Goal: Navigation & Orientation: Find specific page/section

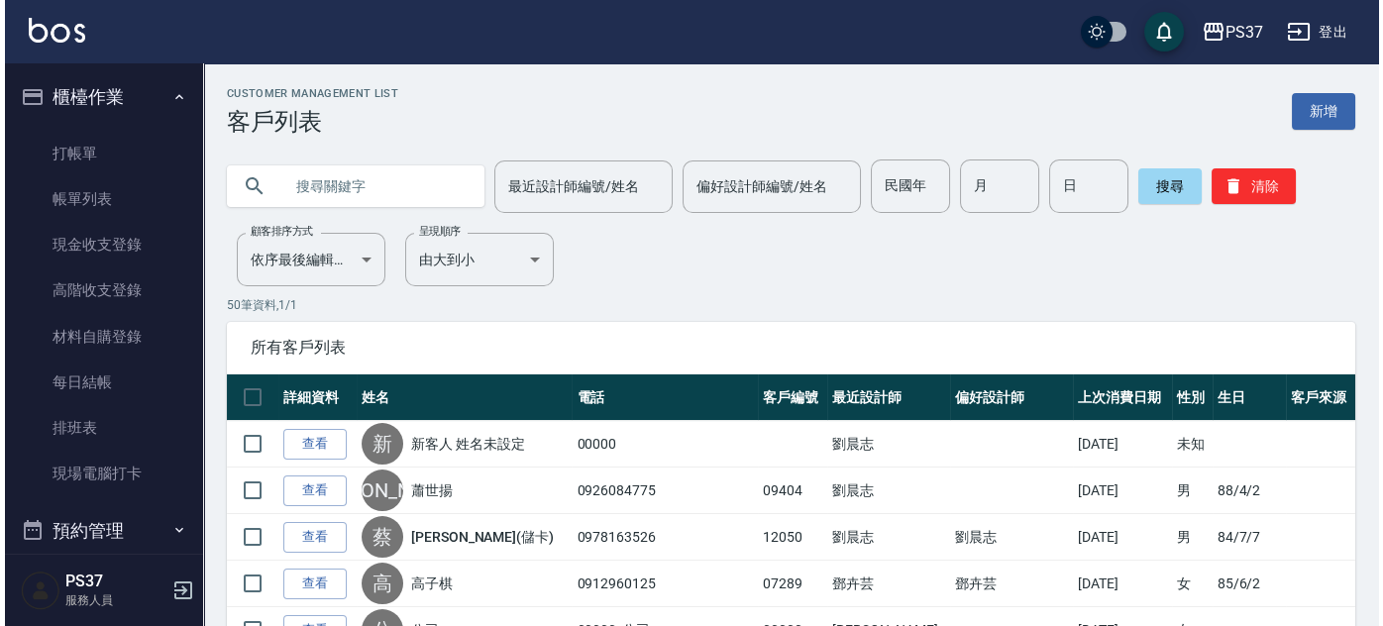
scroll to position [713, 0]
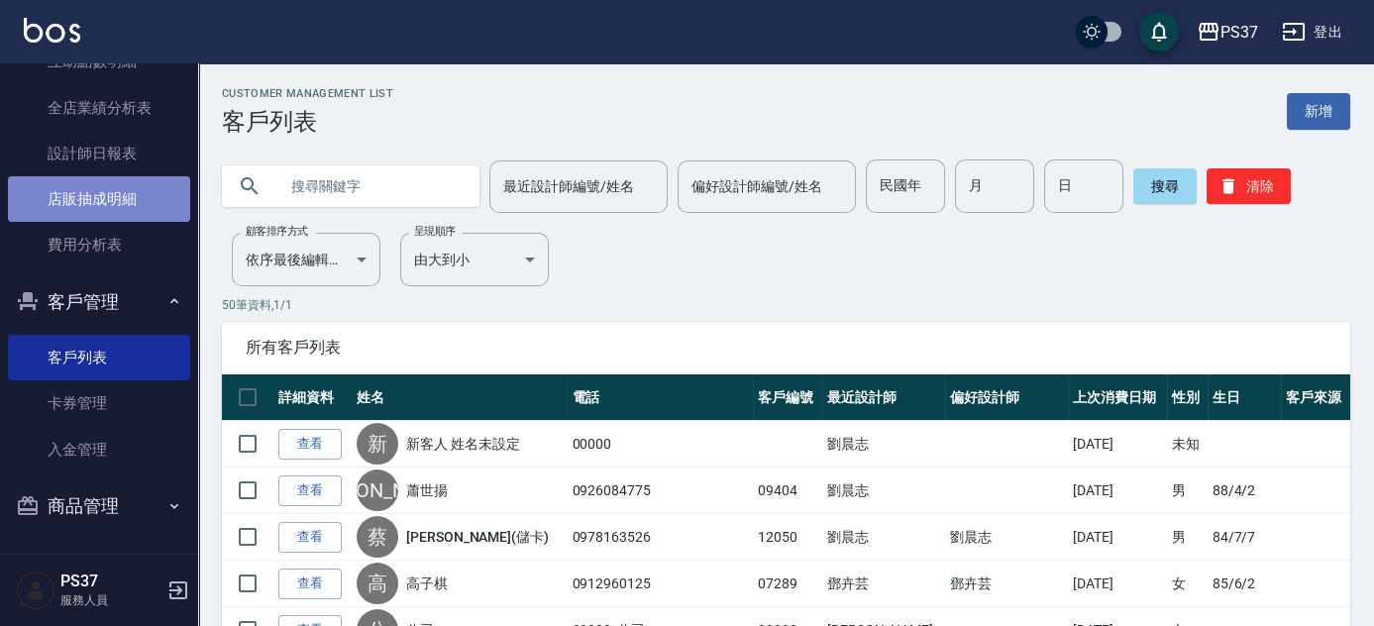
click at [107, 189] on link "店販抽成明細" at bounding box center [99, 199] width 182 height 46
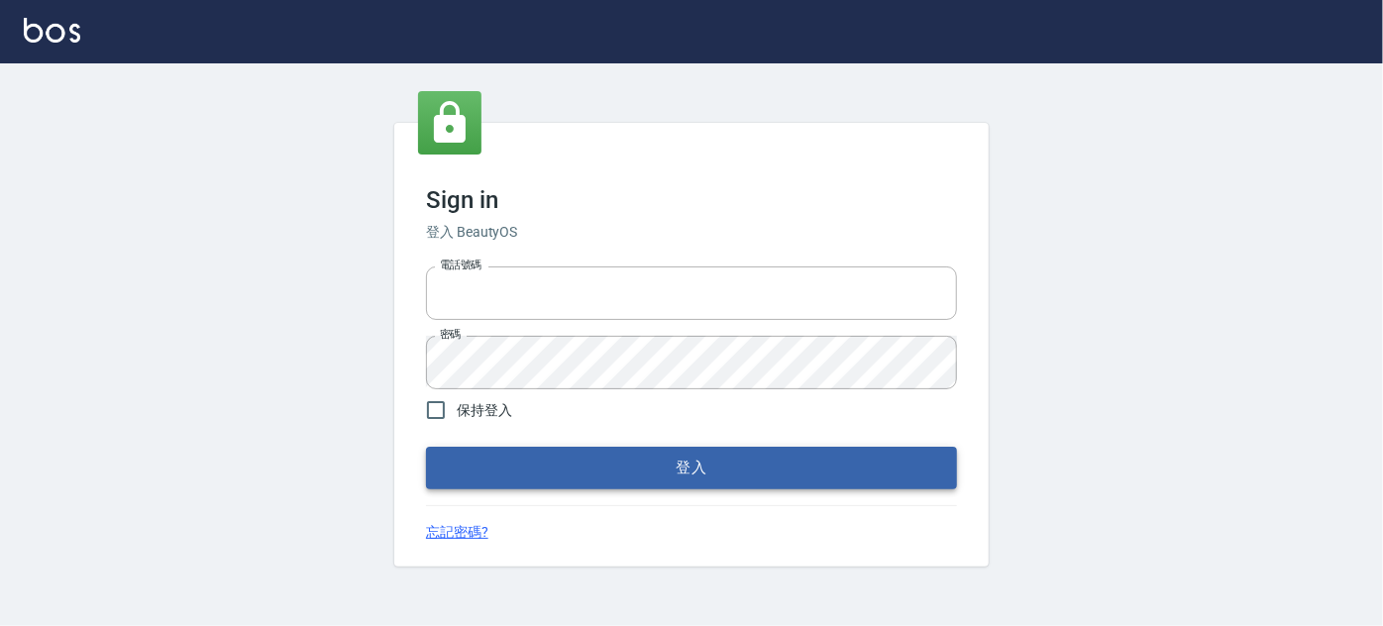
type input "037692666"
click at [687, 456] on button "登入" at bounding box center [691, 468] width 531 height 42
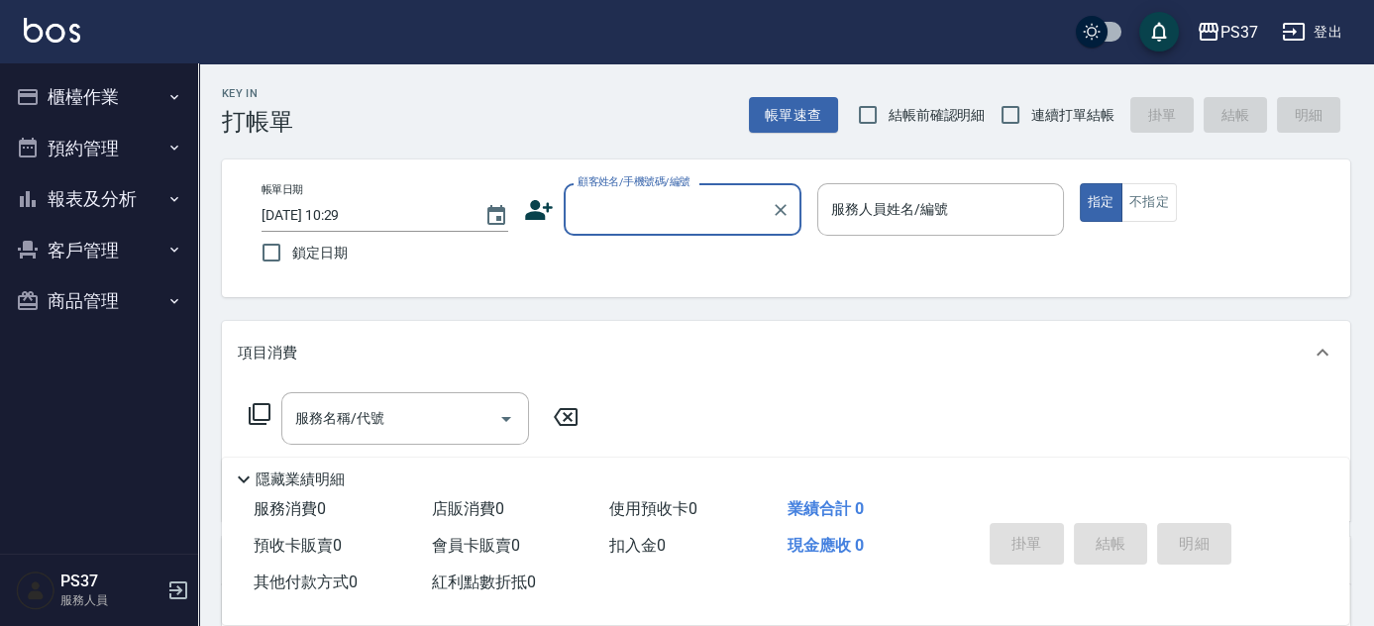
click at [65, 240] on button "客戶管理" at bounding box center [99, 251] width 182 height 52
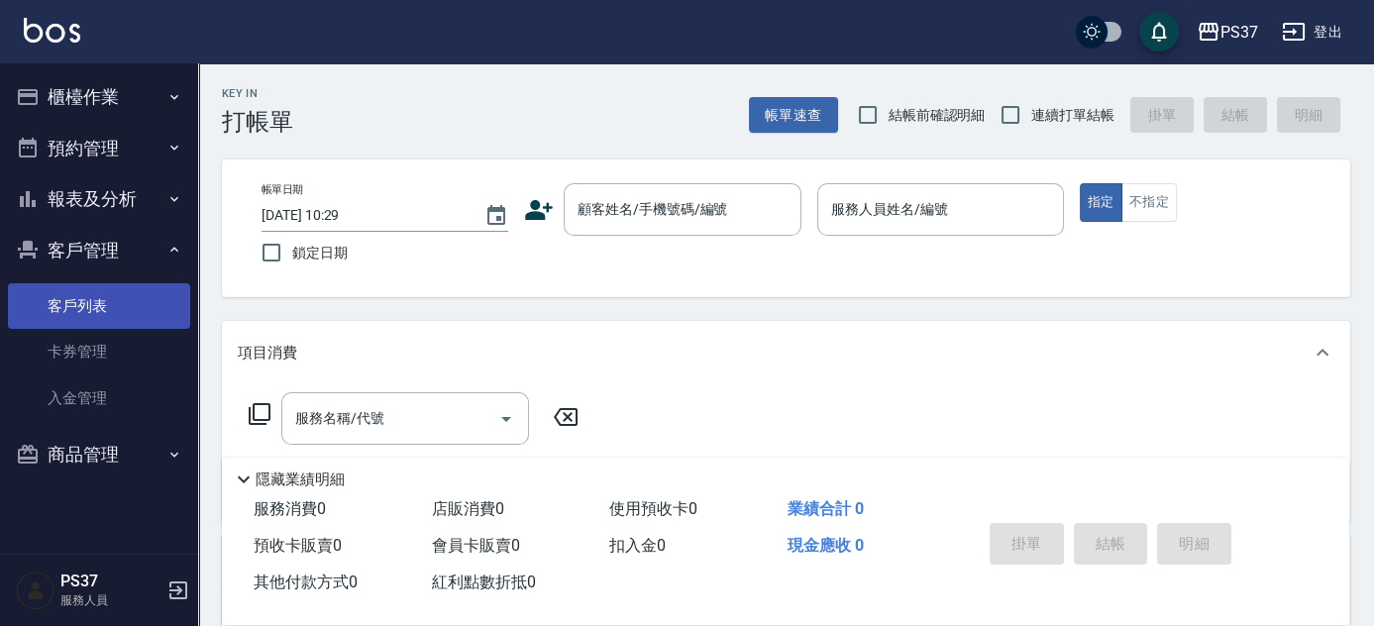
click at [108, 311] on link "客戶列表" at bounding box center [99, 306] width 182 height 46
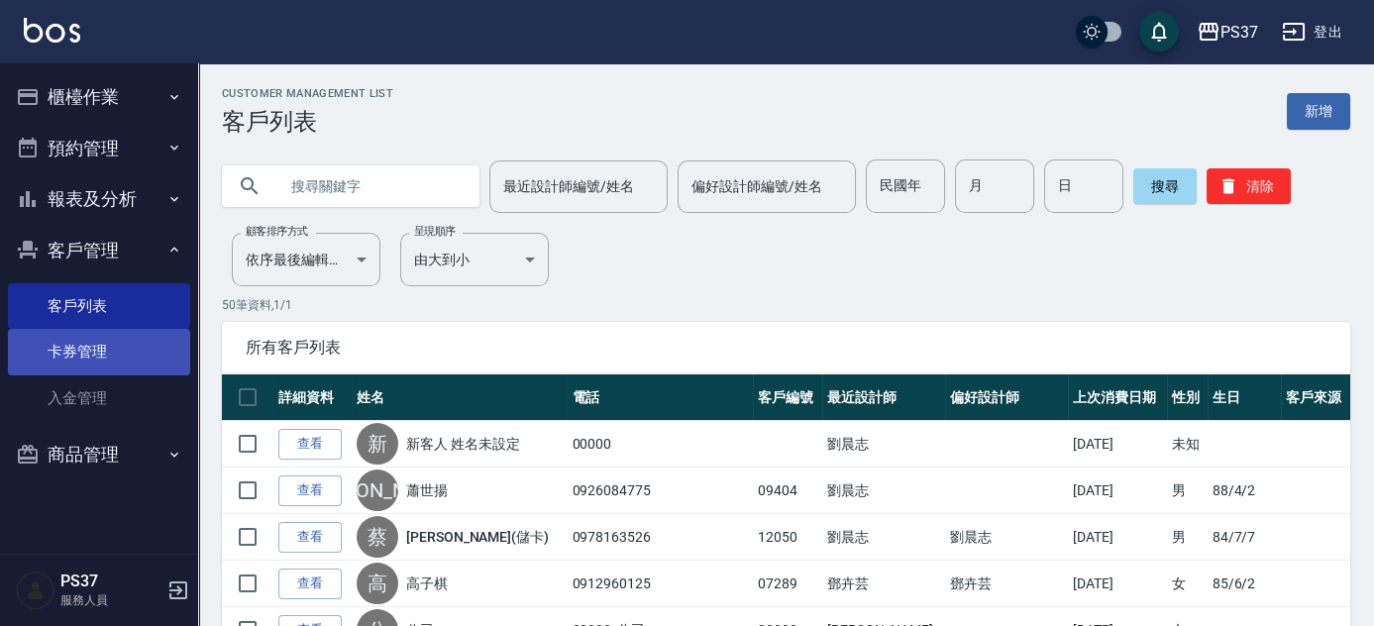
click at [74, 346] on link "卡券管理" at bounding box center [99, 352] width 182 height 46
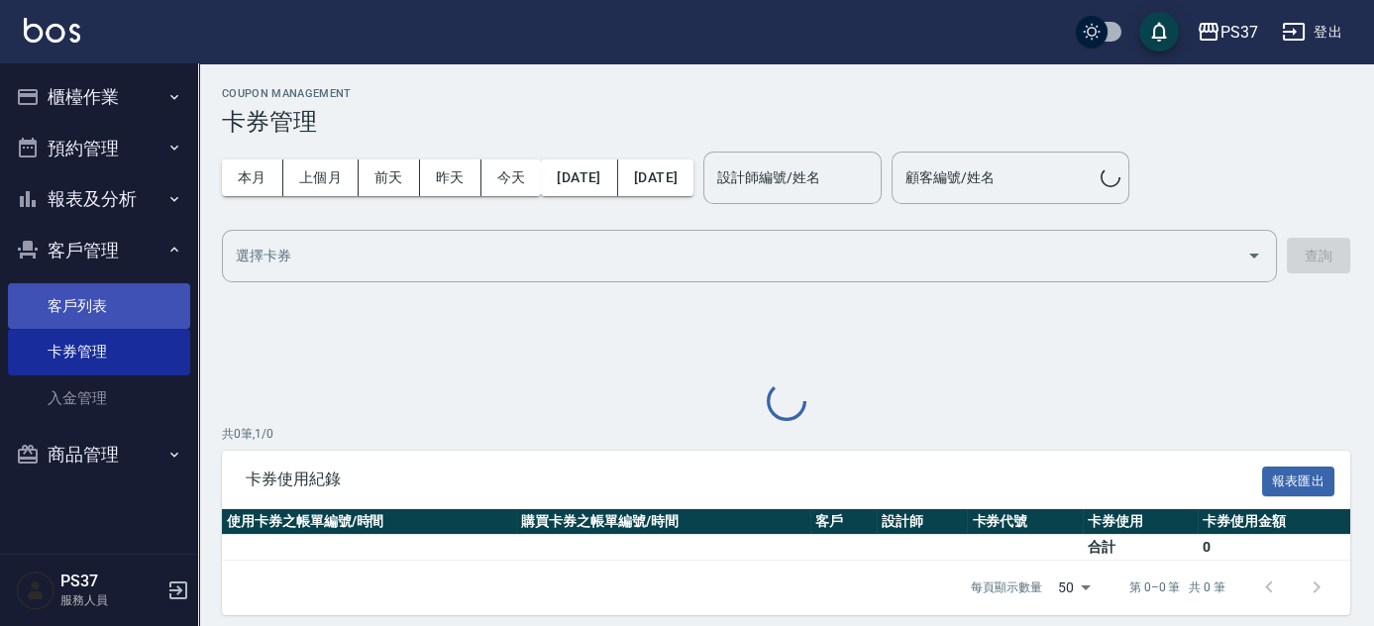
click at [77, 308] on link "客戶列表" at bounding box center [99, 306] width 182 height 46
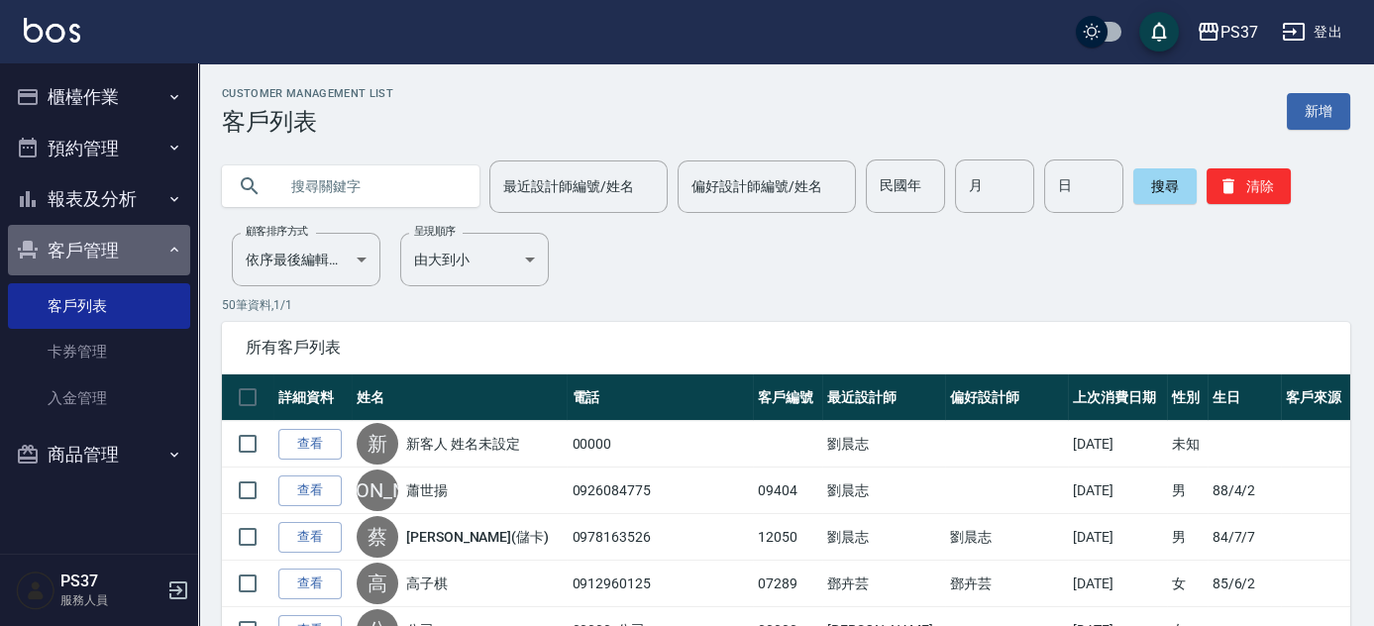
click at [81, 253] on button "客戶管理" at bounding box center [99, 251] width 182 height 52
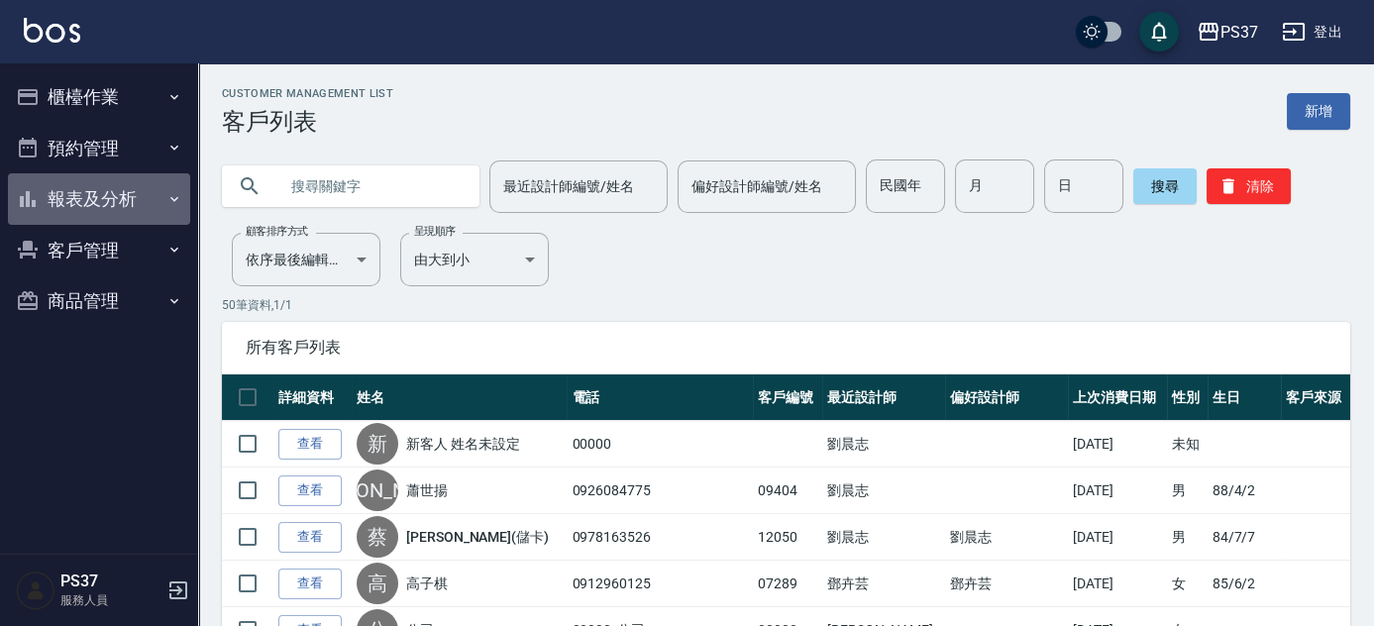
click at [88, 202] on button "報表及分析" at bounding box center [99, 199] width 182 height 52
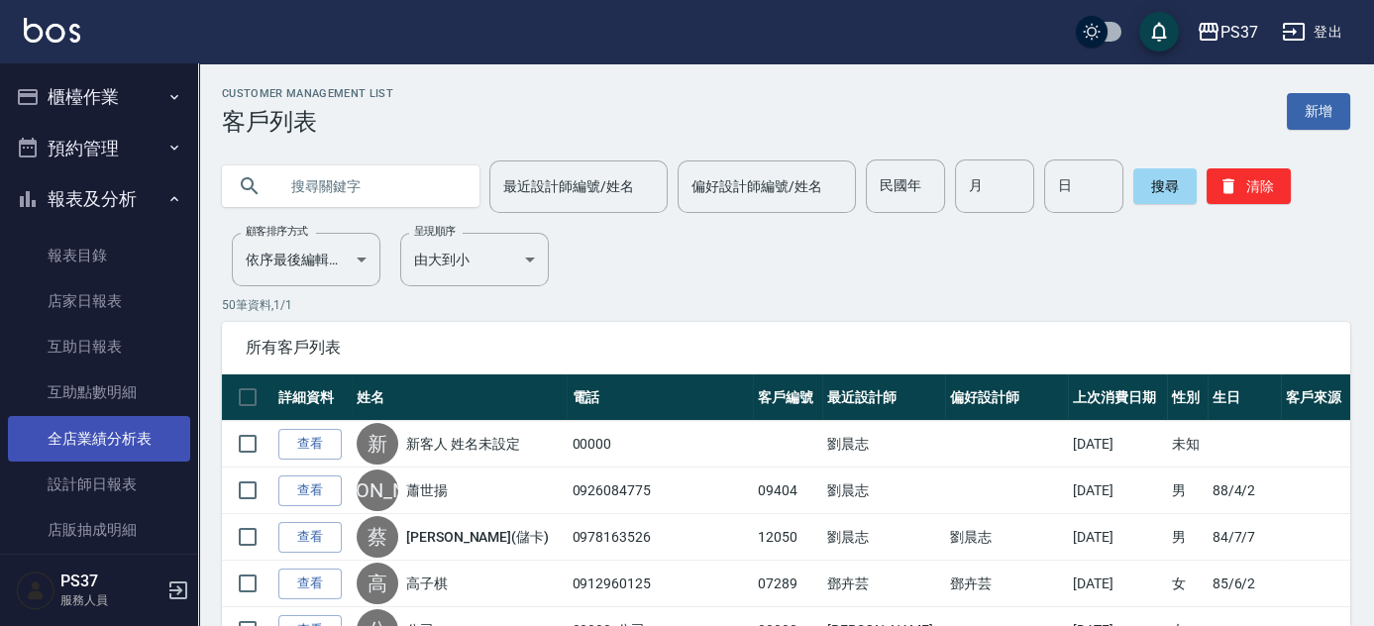
click at [101, 435] on link "全店業績分析表" at bounding box center [99, 439] width 182 height 46
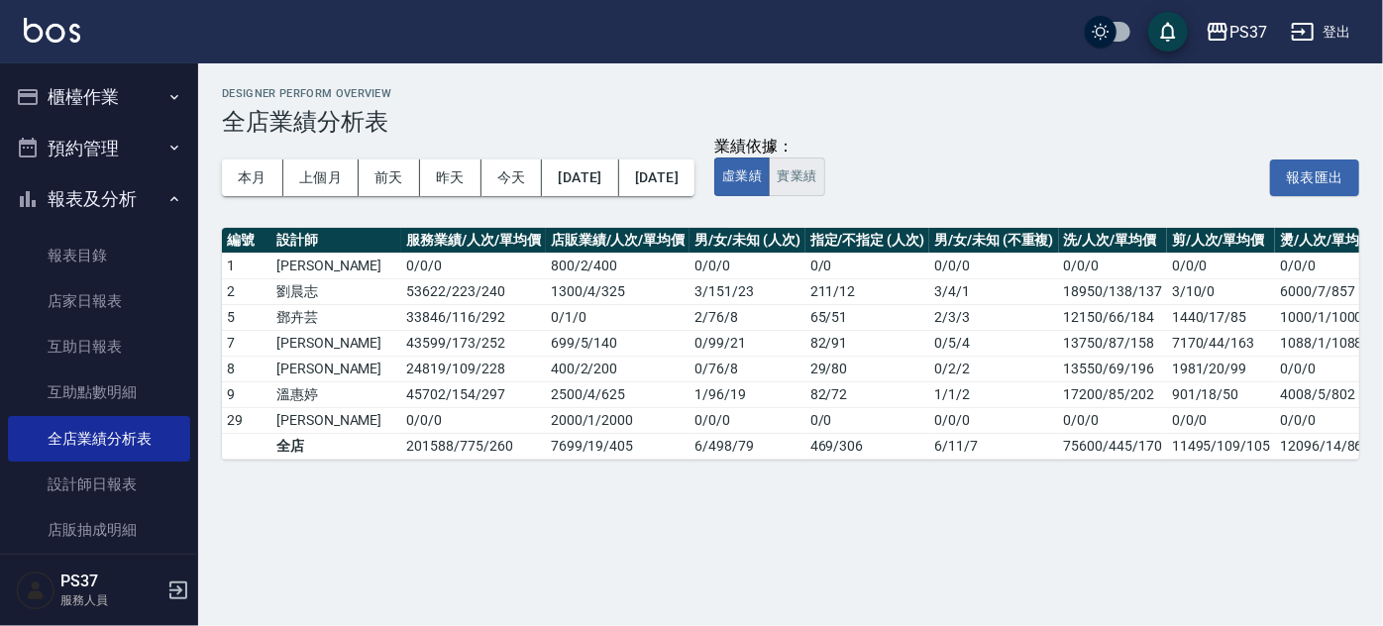
click at [824, 192] on button "實業績" at bounding box center [796, 176] width 55 height 39
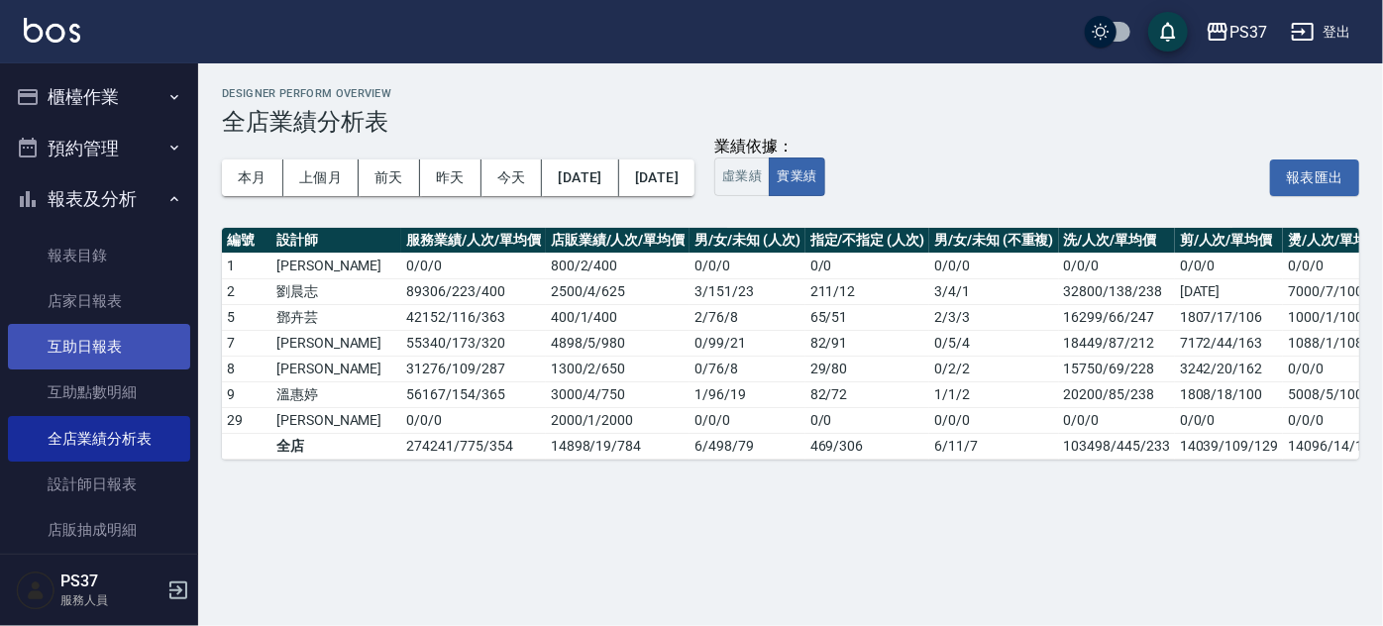
click at [65, 347] on link "互助日報表" at bounding box center [99, 347] width 182 height 46
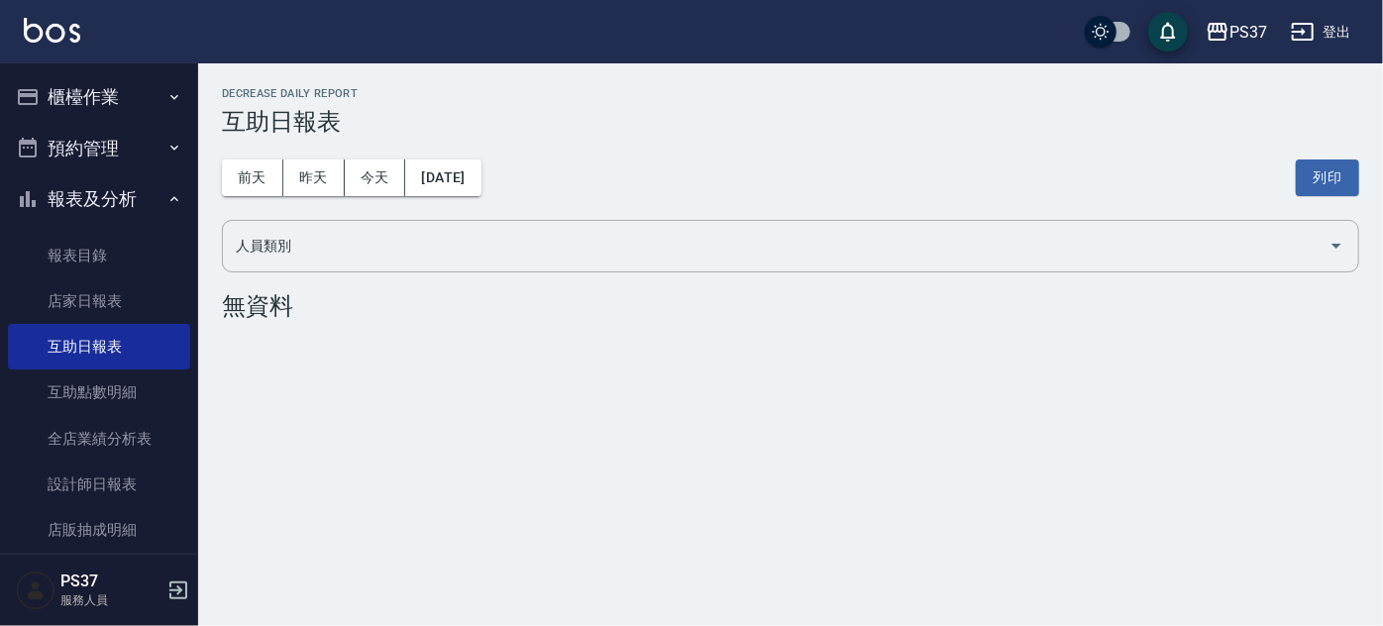
click at [95, 189] on button "報表及分析" at bounding box center [99, 199] width 182 height 52
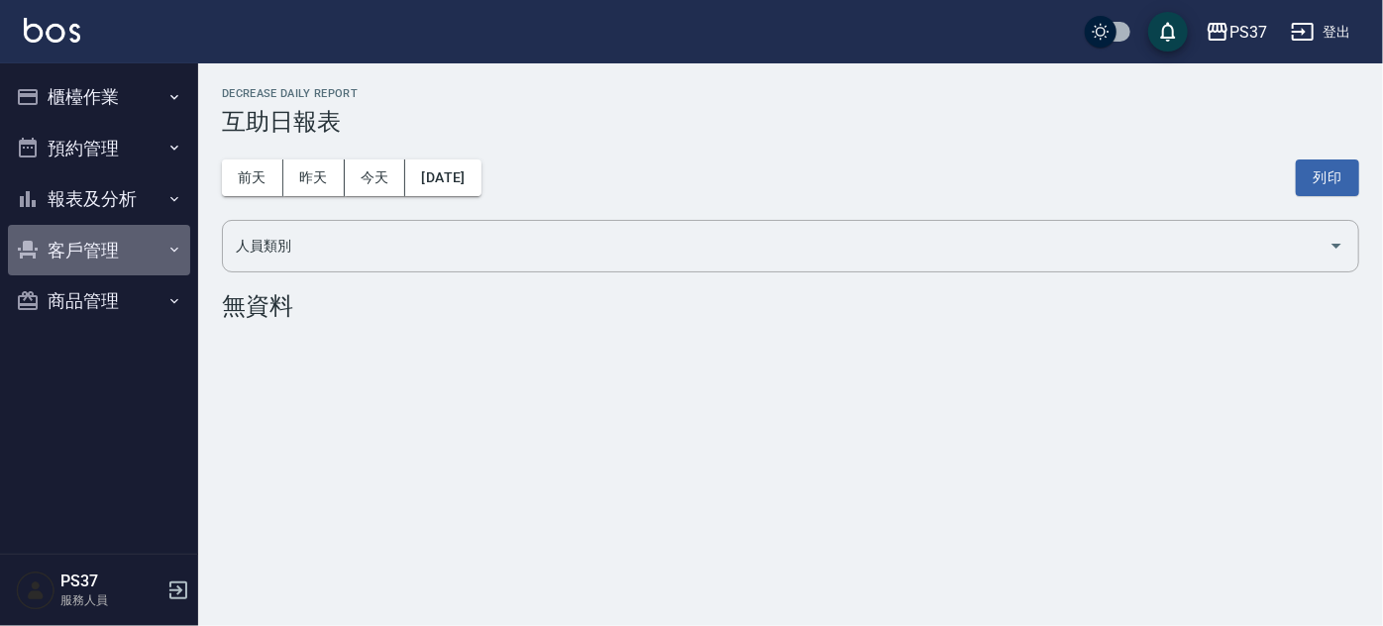
click at [73, 253] on button "客戶管理" at bounding box center [99, 251] width 182 height 52
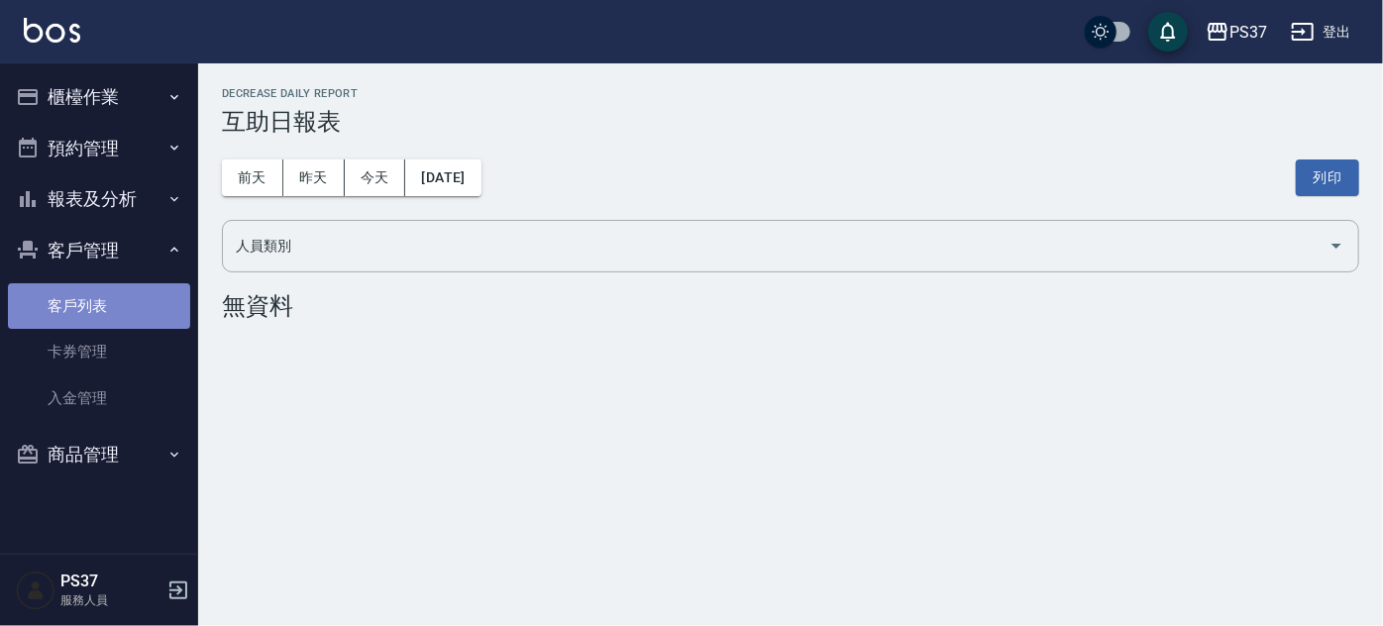
click at [79, 304] on link "客戶列表" at bounding box center [99, 306] width 182 height 46
